Goal: Check status: Check status

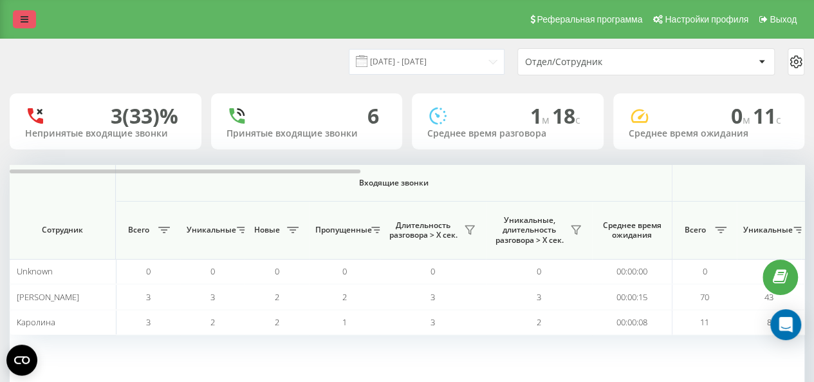
click at [19, 12] on link at bounding box center [24, 19] width 23 height 18
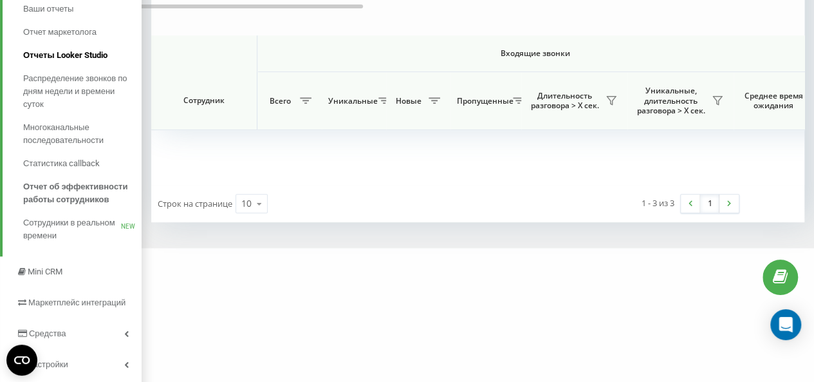
scroll to position [246, 0]
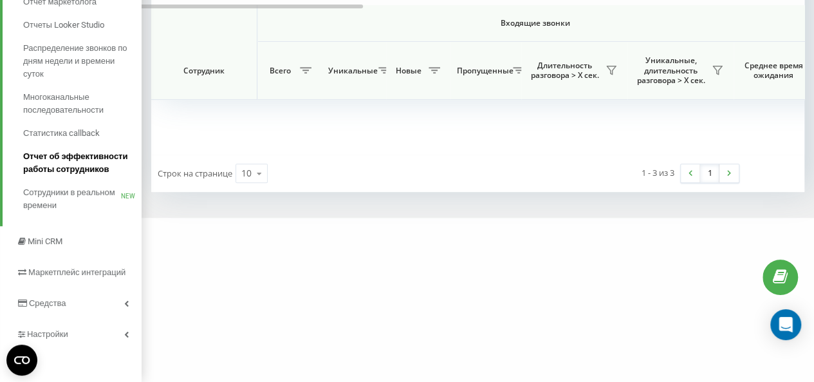
click at [73, 163] on span "Отчет об эффективности работы сотрудников" at bounding box center [79, 163] width 112 height 26
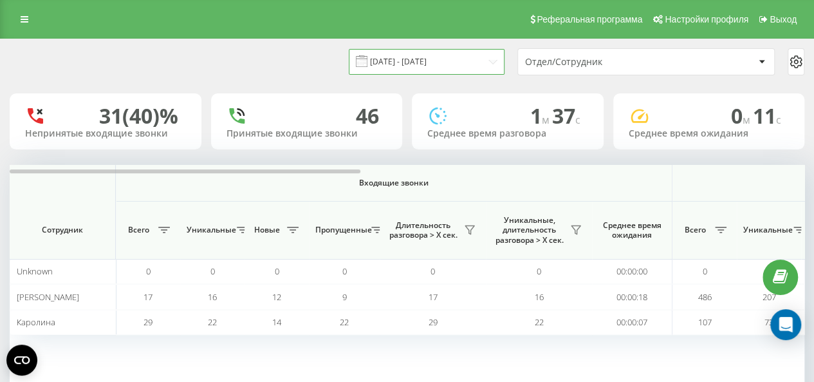
click at [487, 53] on input "20.07.2025 - 20.08.2025" at bounding box center [427, 61] width 156 height 25
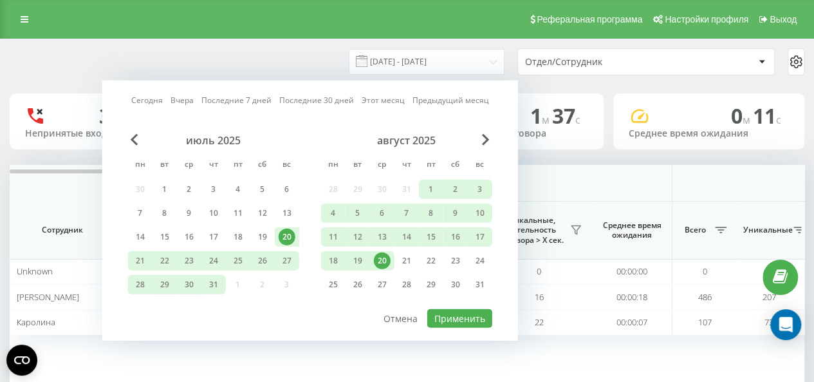
click at [383, 258] on div "20" at bounding box center [382, 260] width 17 height 17
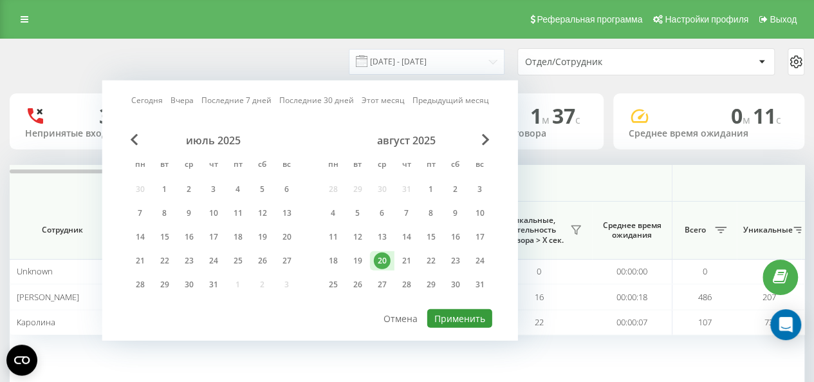
click at [466, 311] on button "Применить" at bounding box center [459, 318] width 65 height 19
type input "20.08.2025 - 20.08.2025"
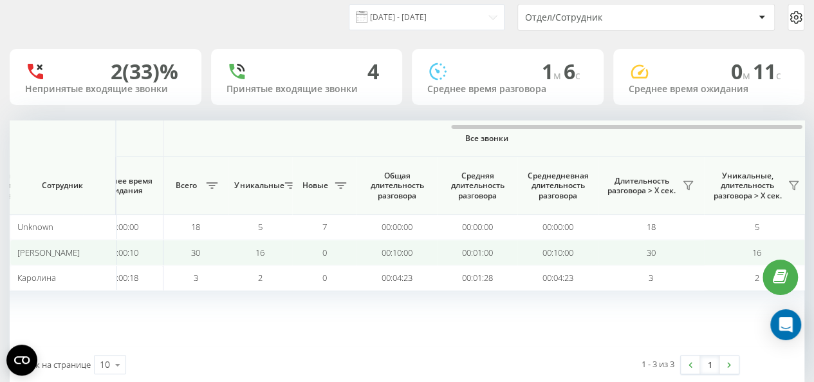
scroll to position [0, 1000]
